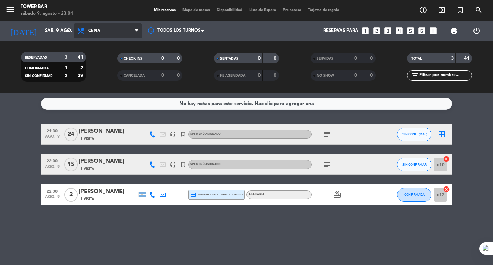
click at [74, 32] on span "Cena" at bounding box center [108, 30] width 68 height 15
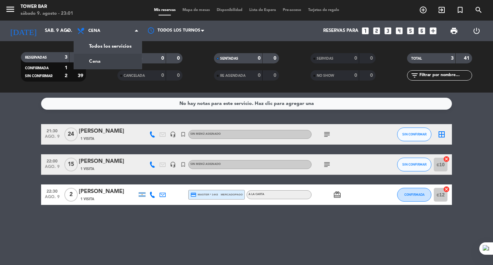
click at [0, 135] on bookings-row "21:30 [DATE] [PERSON_NAME] montaña 1 Visita headset_mic turned_in_not Sin menú …" at bounding box center [246, 164] width 493 height 81
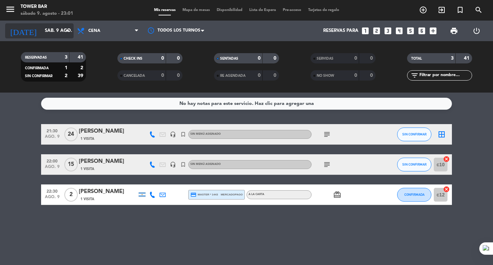
click at [60, 27] on input "sáb. 9 ago." at bounding box center [71, 31] width 60 height 12
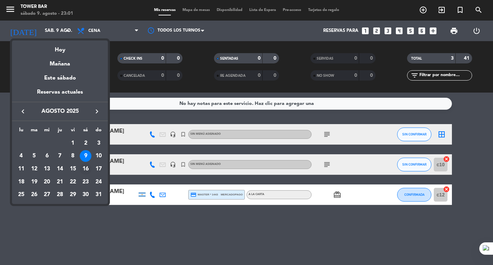
click at [85, 166] on div "16" at bounding box center [86, 169] width 12 height 12
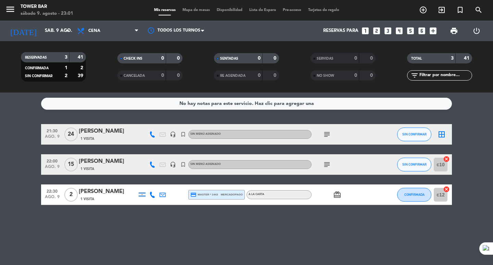
type input "sáb. 16 ago."
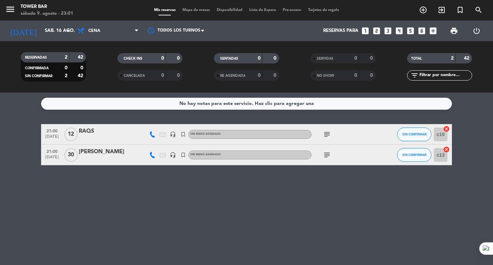
click at [327, 152] on icon "subject" at bounding box center [327, 155] width 8 height 8
click at [335, 187] on div "No hay notas para este servicio. Haz clic para agregar una 21:00 [DATE] RAQS he…" at bounding box center [246, 178] width 493 height 172
click at [329, 136] on icon "subject" at bounding box center [327, 134] width 8 height 8
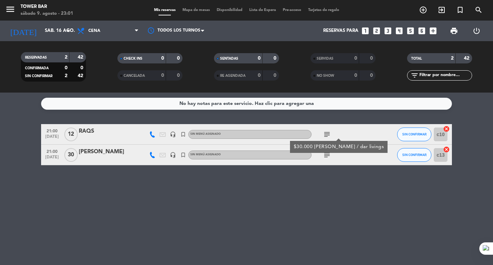
click at [327, 207] on div "No hay notas para este servicio. Haz clic para agregar una 21:00 [DATE] RAQS he…" at bounding box center [246, 178] width 493 height 172
